Goal: Navigation & Orientation: Find specific page/section

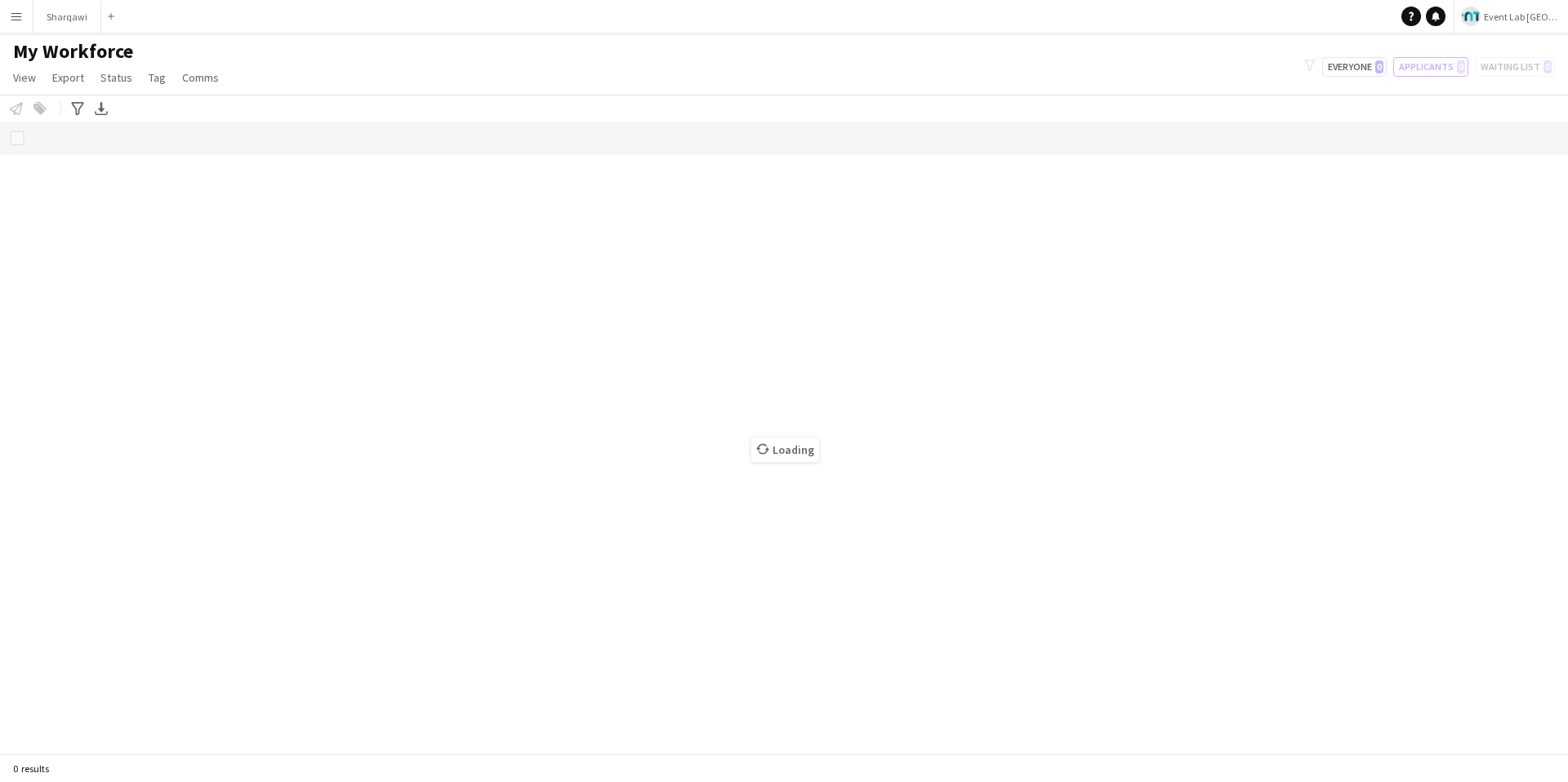
click at [20, 18] on app-icon "Menu" at bounding box center [16, 16] width 13 height 13
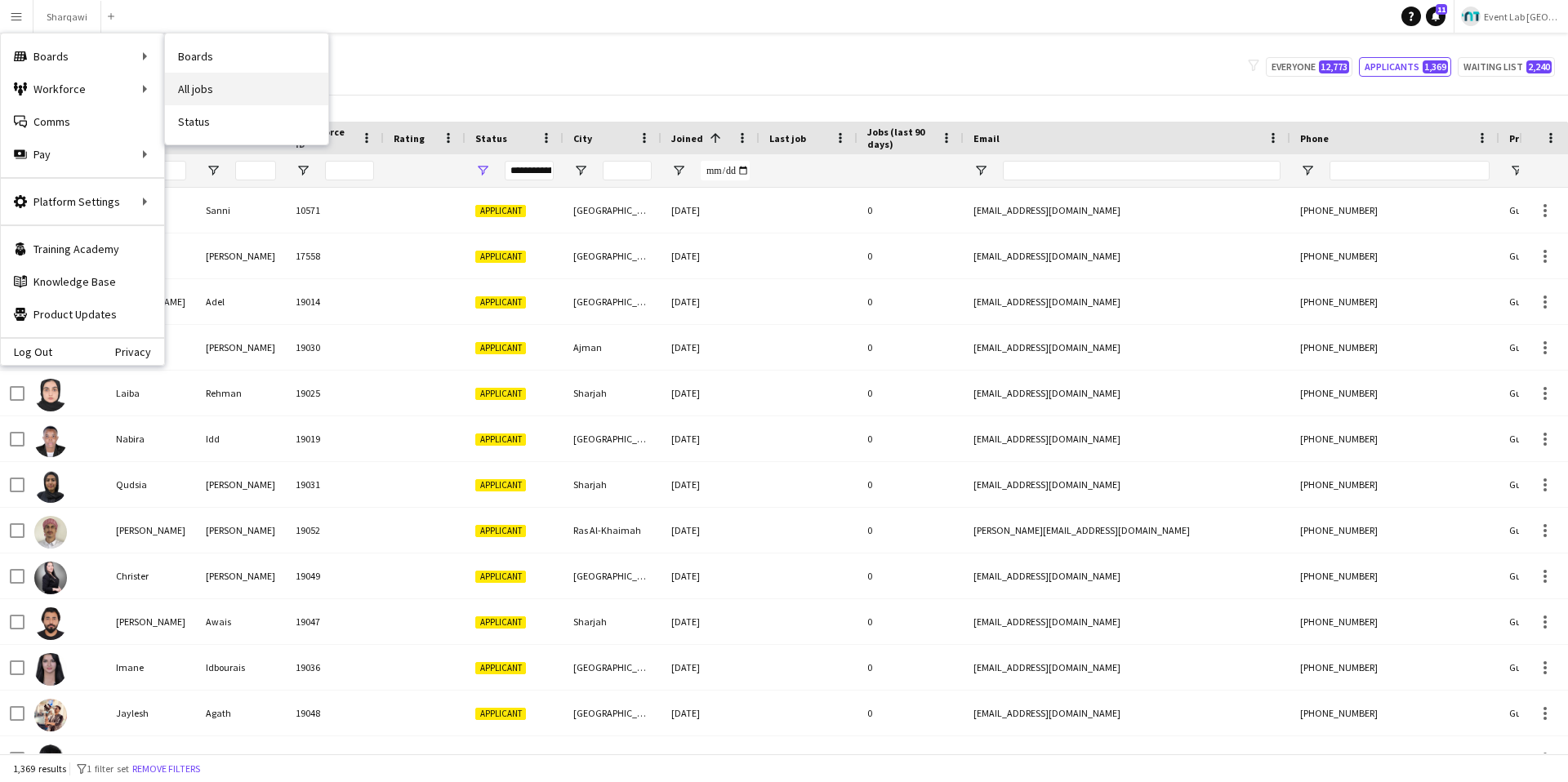
click at [202, 87] on link "All jobs" at bounding box center [247, 89] width 163 height 33
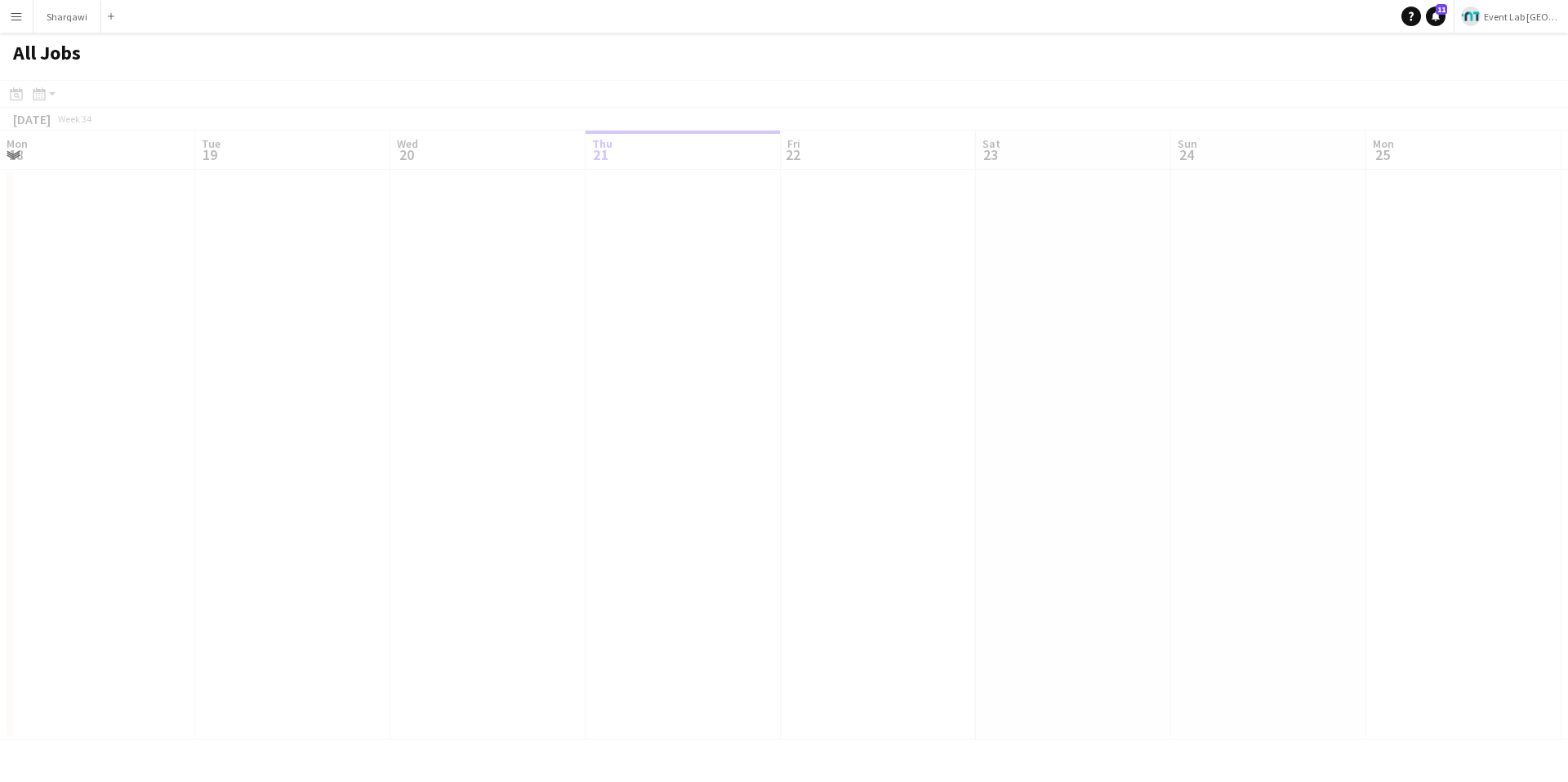
scroll to position [0, 391]
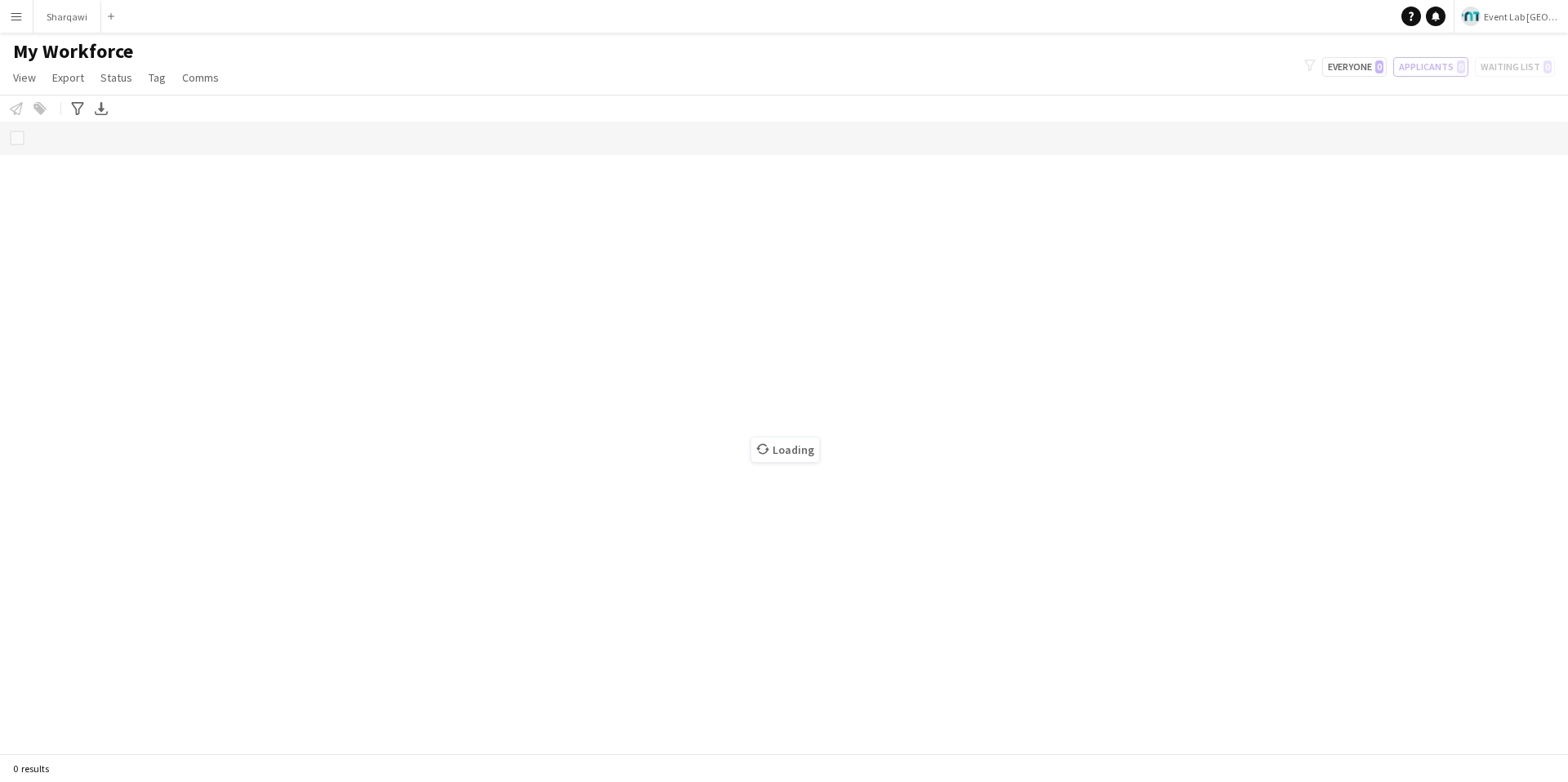
click at [21, 17] on app-icon "Menu" at bounding box center [16, 16] width 13 height 13
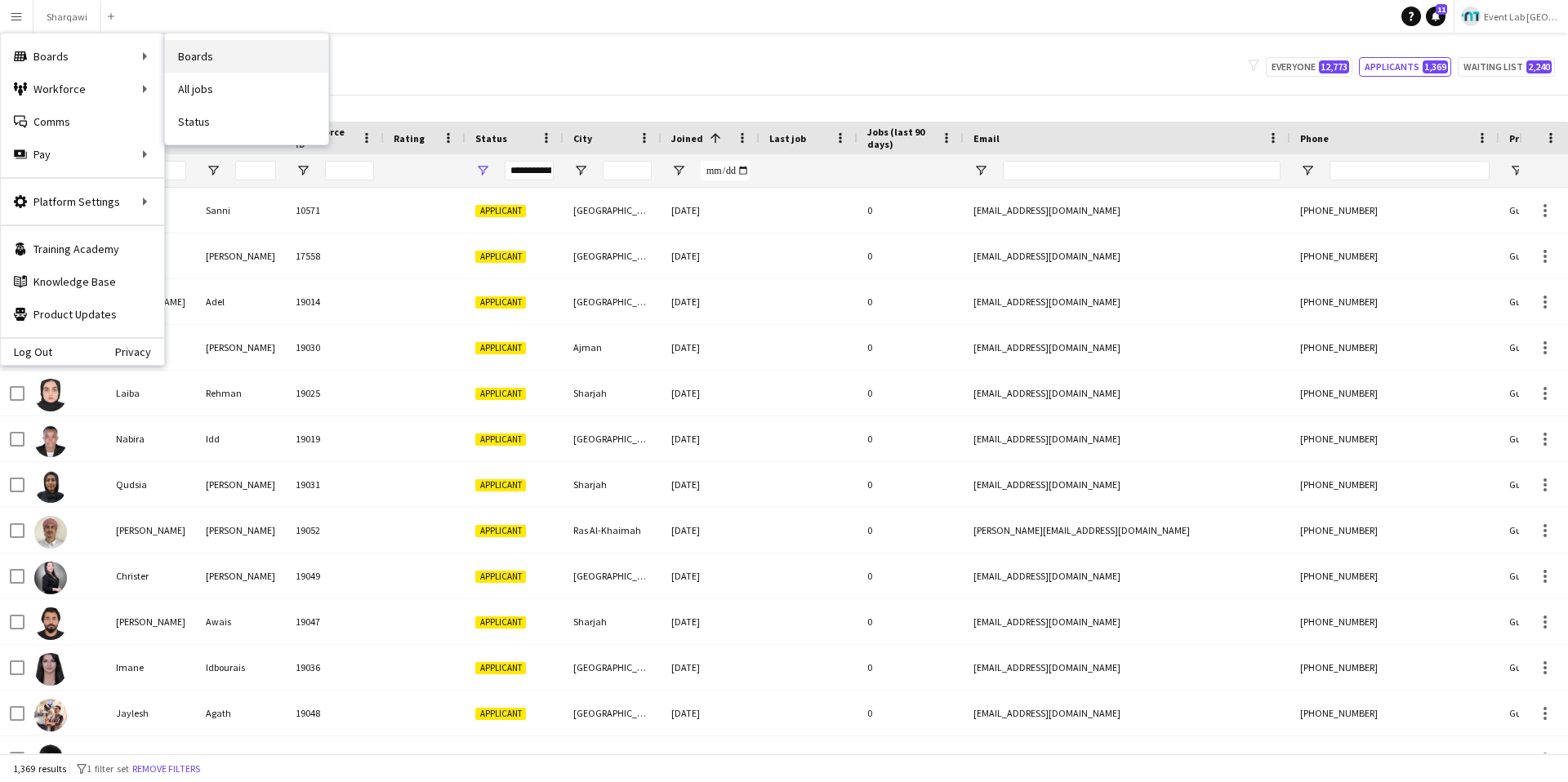
click at [211, 63] on link "Boards" at bounding box center [247, 56] width 163 height 33
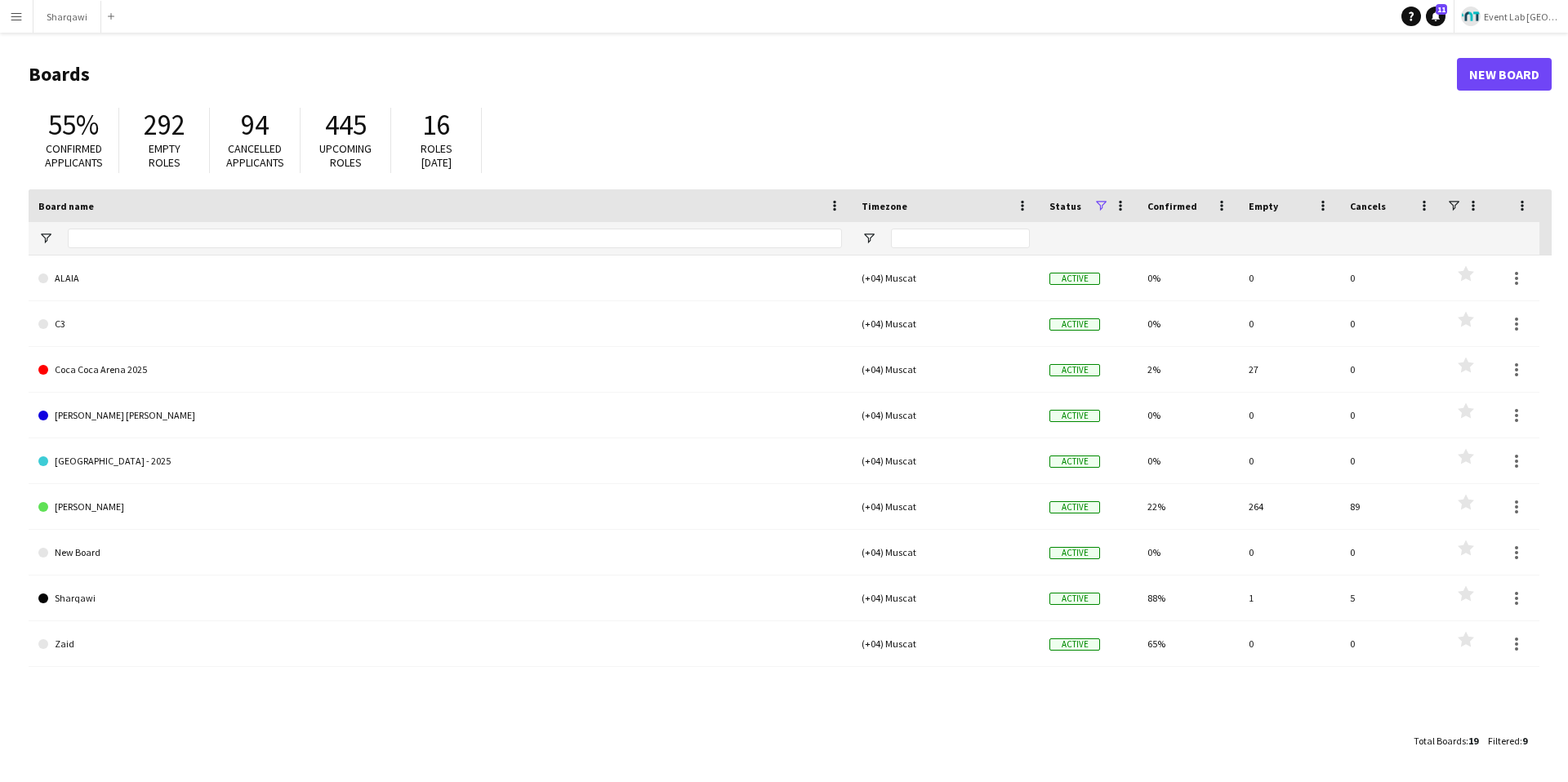
click at [13, 22] on app-icon "Menu" at bounding box center [16, 16] width 13 height 13
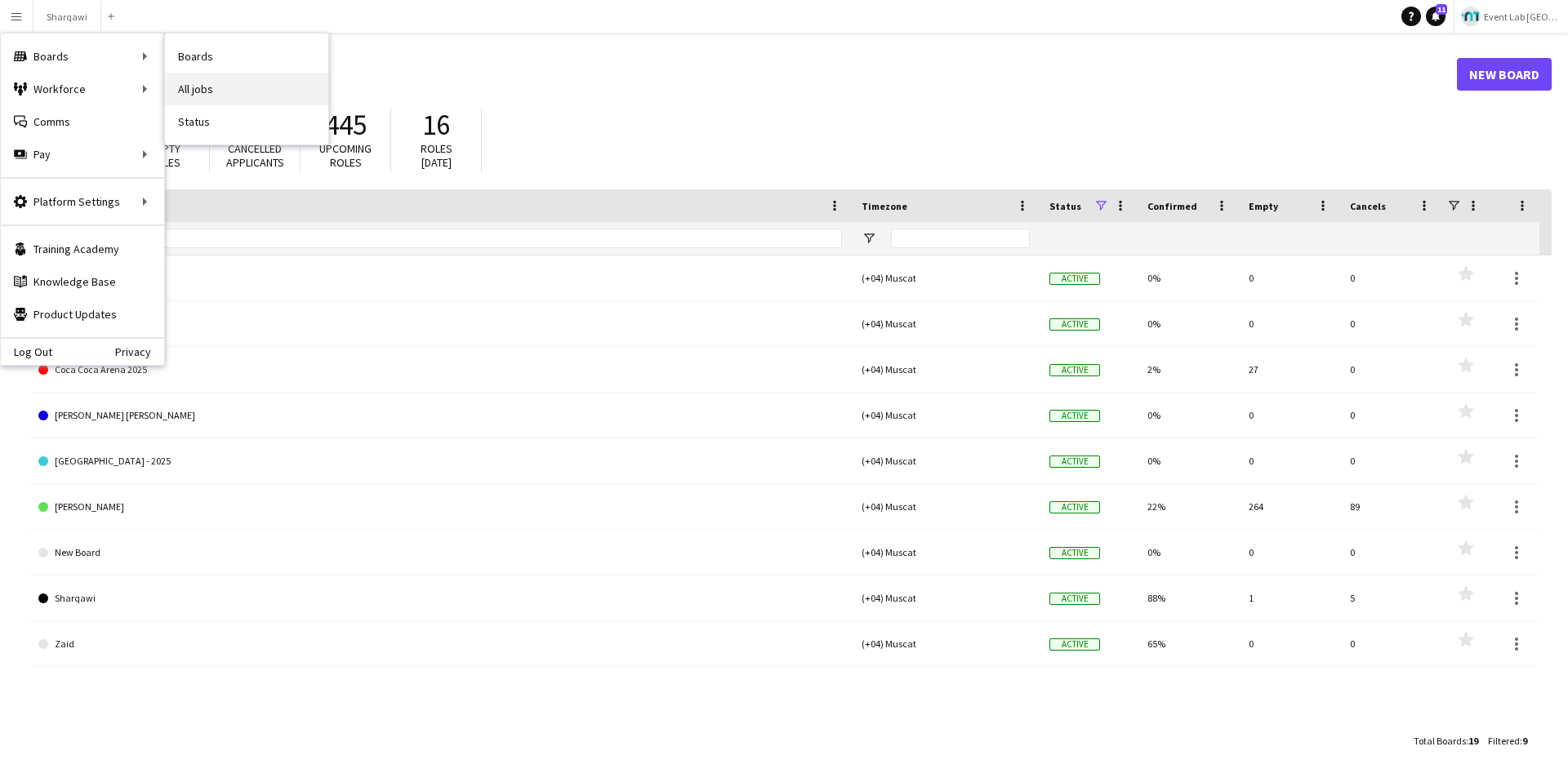
click at [227, 102] on link "All jobs" at bounding box center [247, 89] width 163 height 33
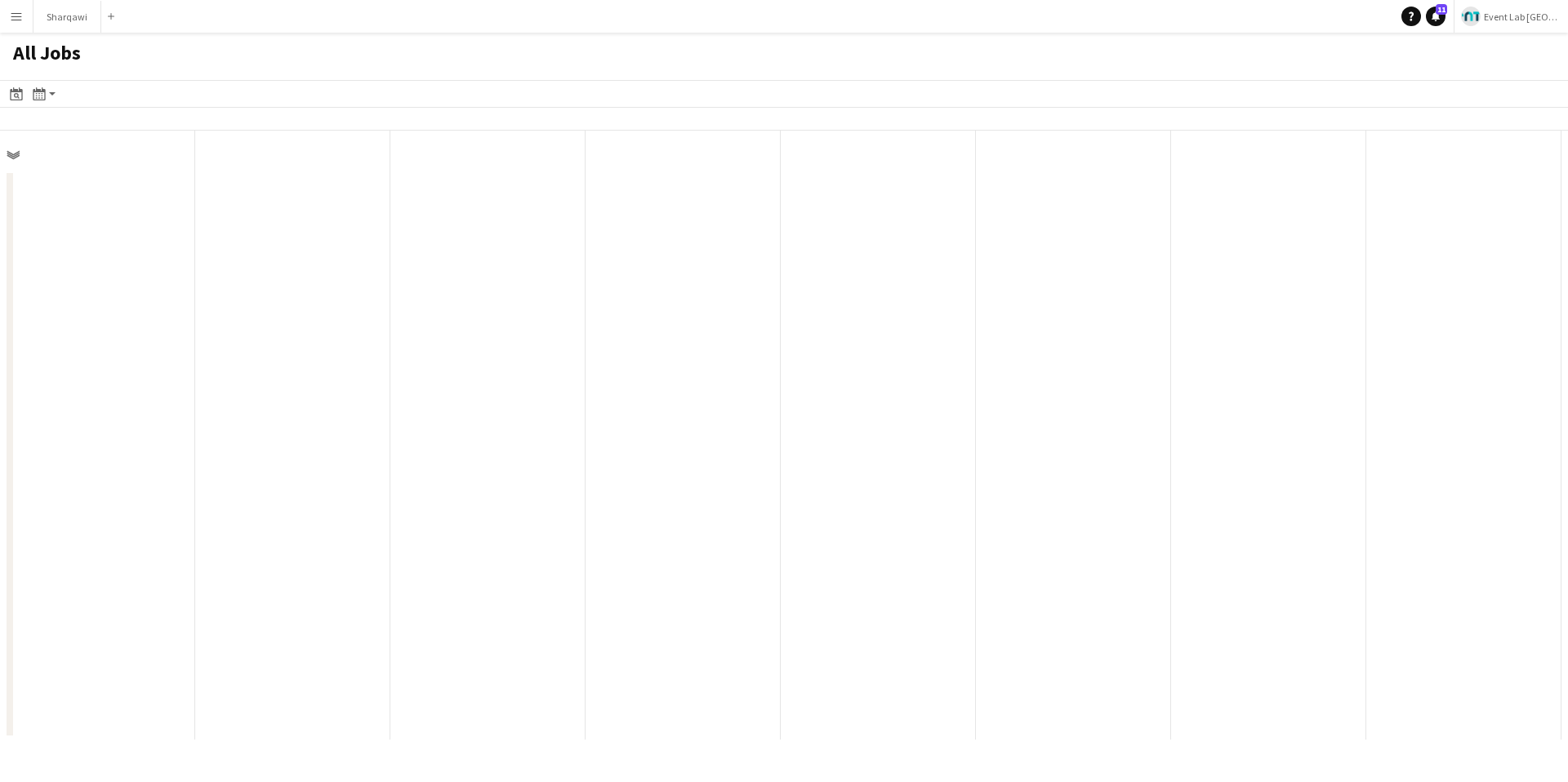
scroll to position [0, 391]
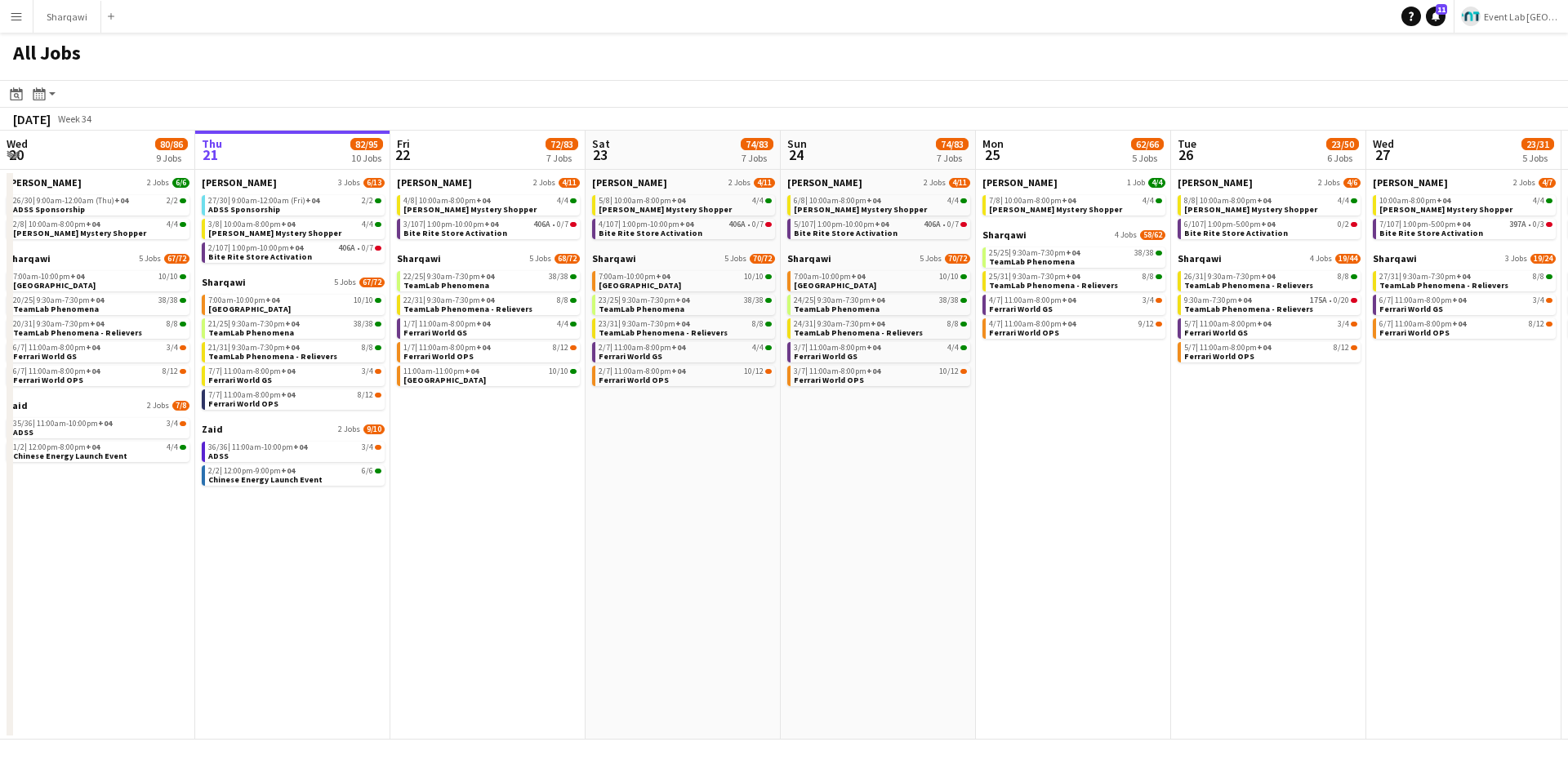
click at [448, 421] on app-date-cell "[PERSON_NAME] 2 Jobs 4/11 4/8 | 10:00am-8:00pm +04 4/4 [PERSON_NAME] Mystery Sh…" at bounding box center [488, 455] width 195 height 570
